Goal: Find specific page/section: Find specific page/section

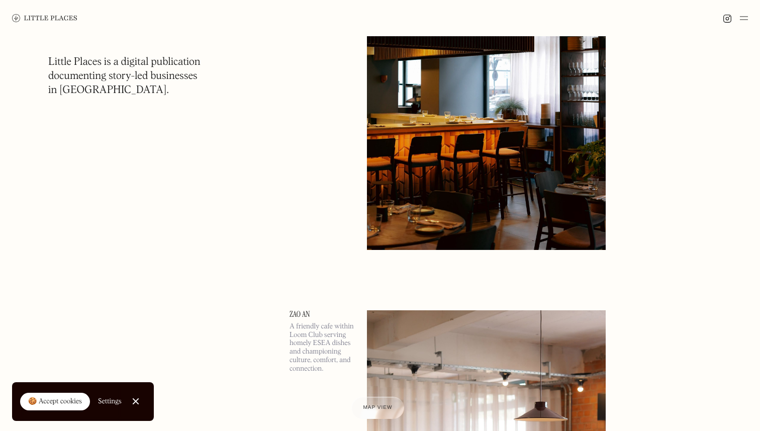
scroll to position [1177, 0]
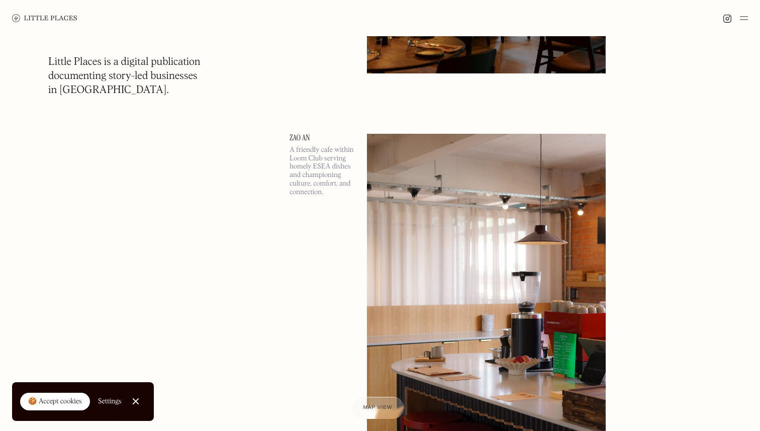
click at [744, 20] on img at bounding box center [744, 18] width 8 height 12
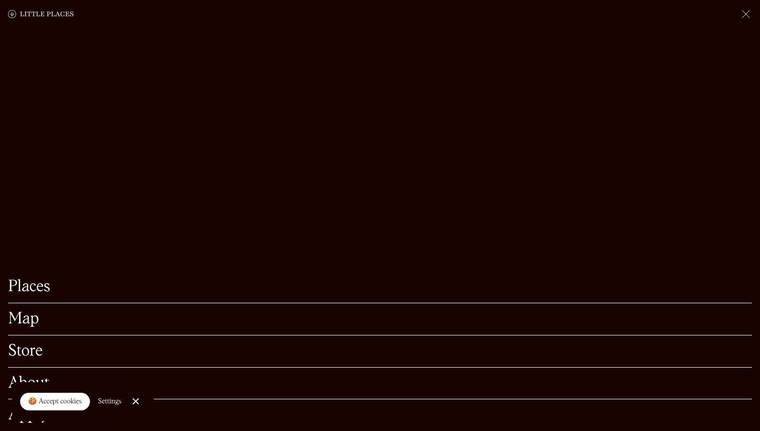
scroll to position [1229, 0]
click at [29, 291] on link "Places" at bounding box center [380, 287] width 744 height 16
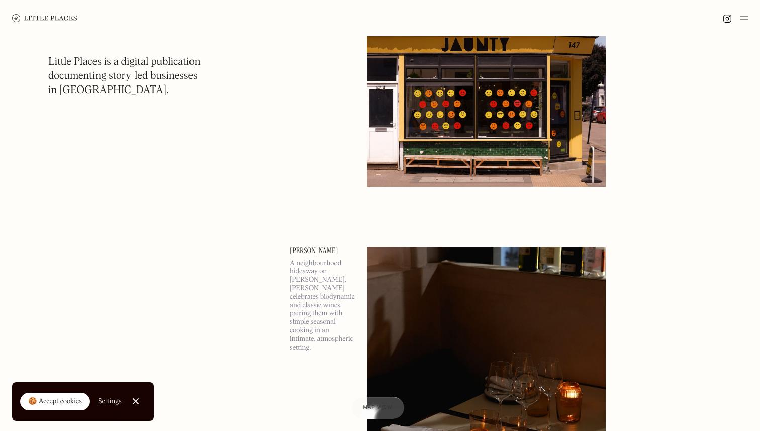
scroll to position [286, 0]
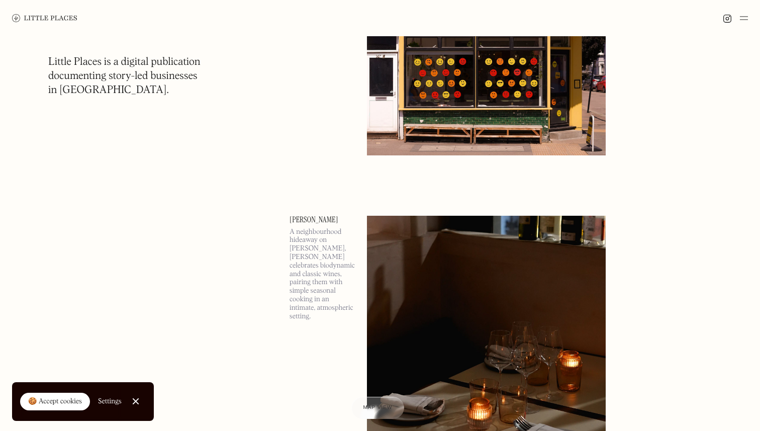
click at [136, 400] on link "Close Cookie Popup" at bounding box center [136, 401] width 20 height 20
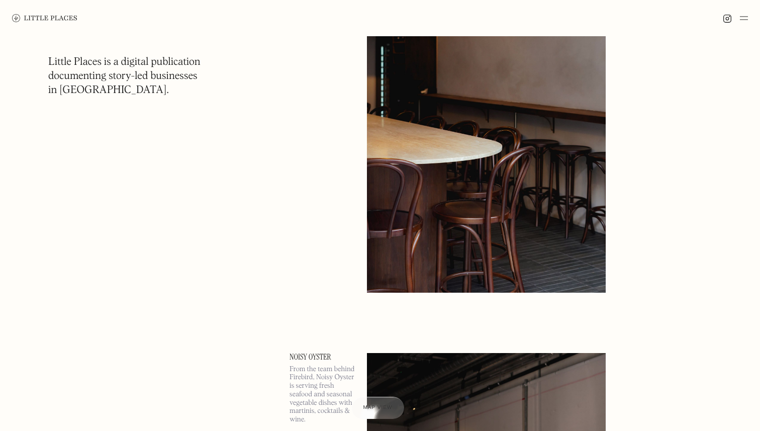
scroll to position [6671, 0]
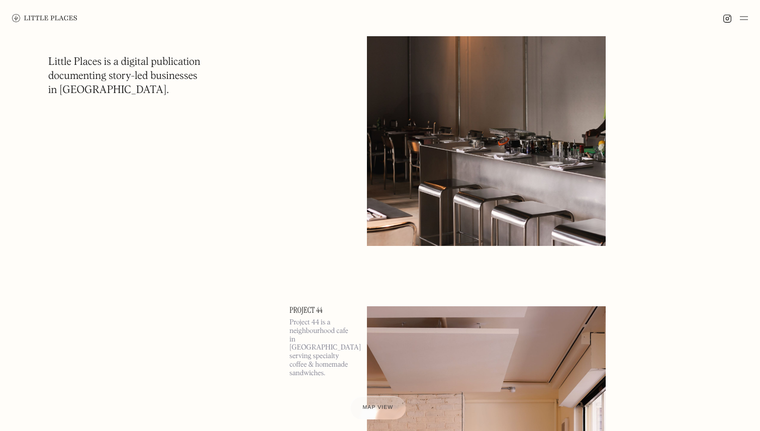
click at [383, 409] on span "Map view" at bounding box center [377, 407] width 31 height 6
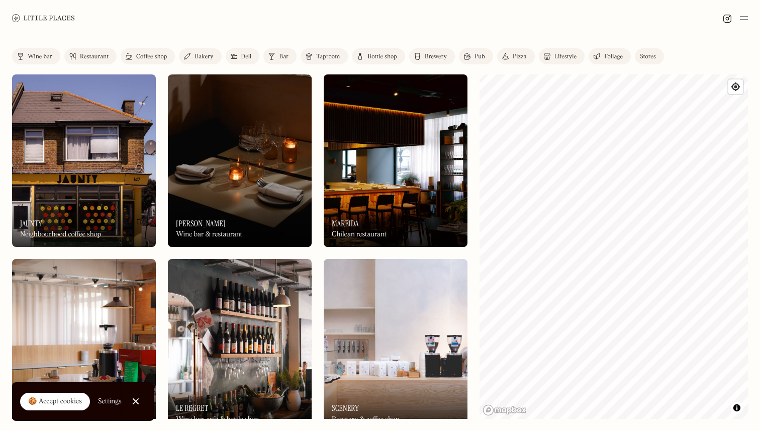
click at [155, 56] on div "Coffee shop" at bounding box center [151, 57] width 31 height 6
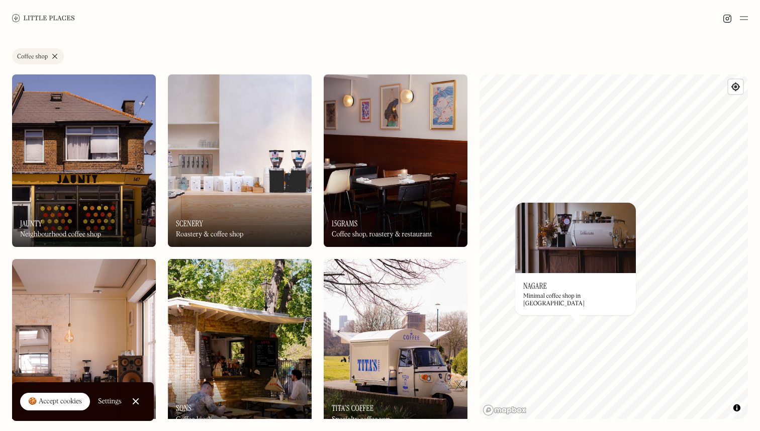
click at [535, 290] on h3 "Nagare" at bounding box center [535, 286] width 24 height 10
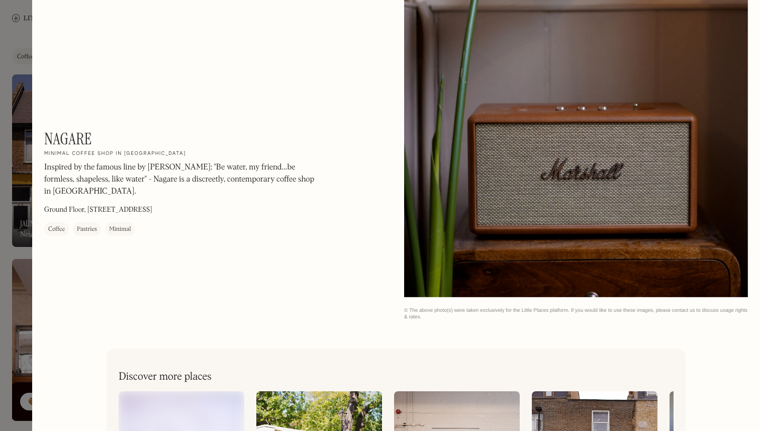
scroll to position [2472, 0]
